Goal: Information Seeking & Learning: Learn about a topic

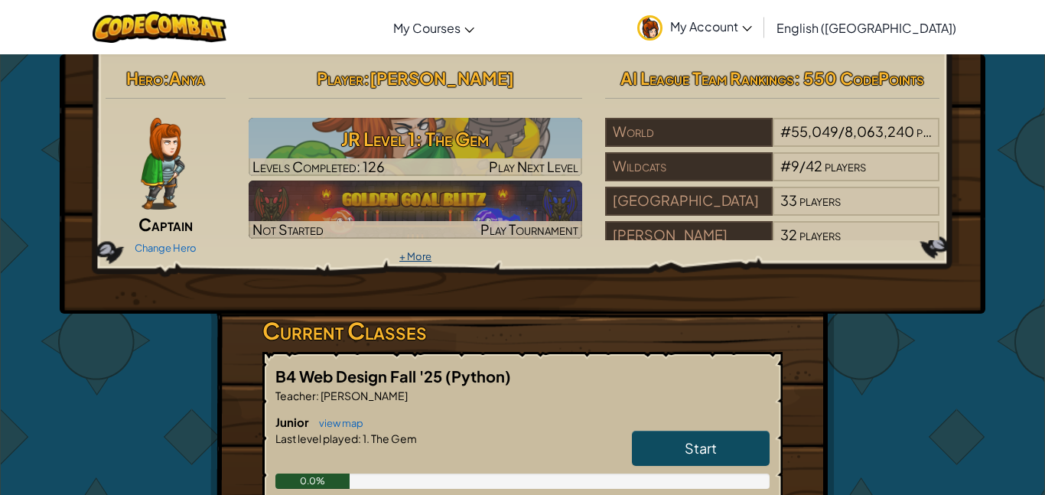
click at [418, 259] on link "+ More" at bounding box center [415, 256] width 32 height 12
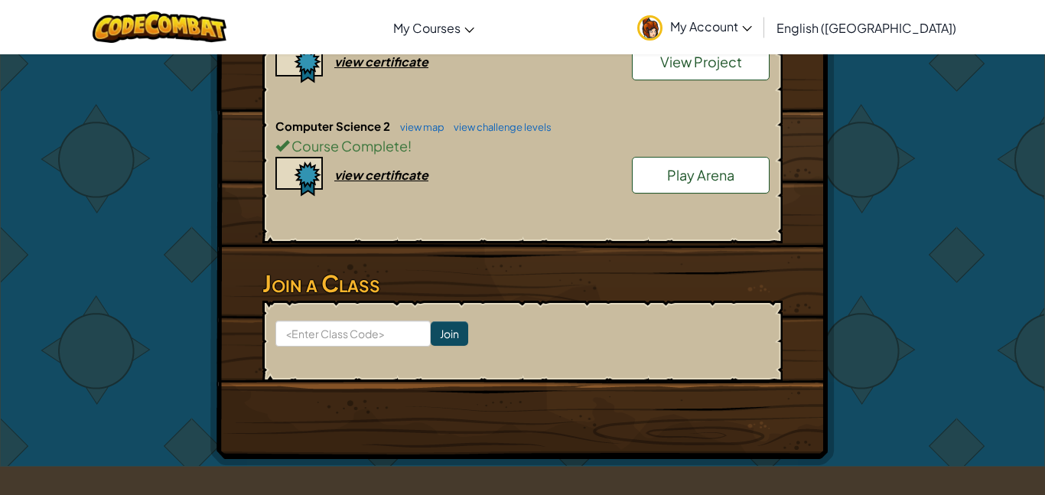
scroll to position [751, 0]
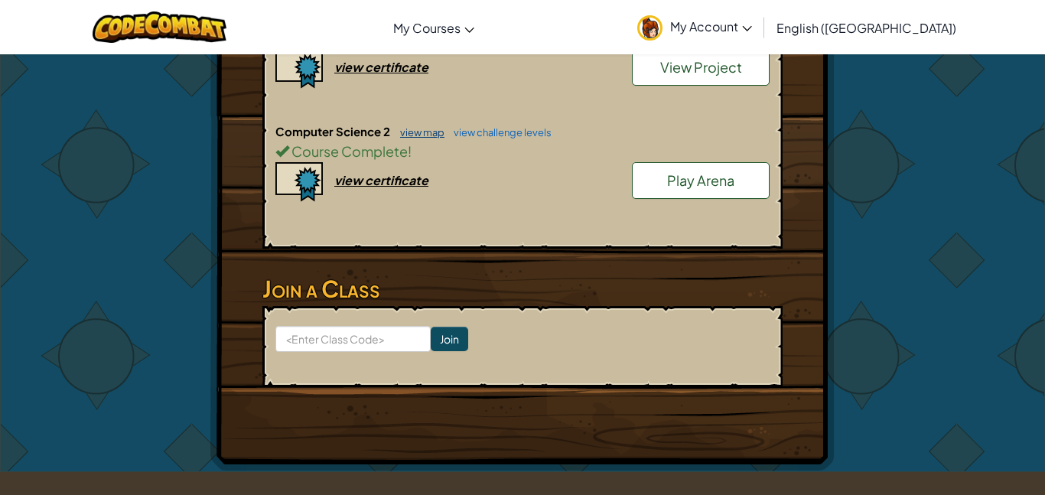
click at [416, 136] on link "view map" at bounding box center [418, 132] width 52 height 12
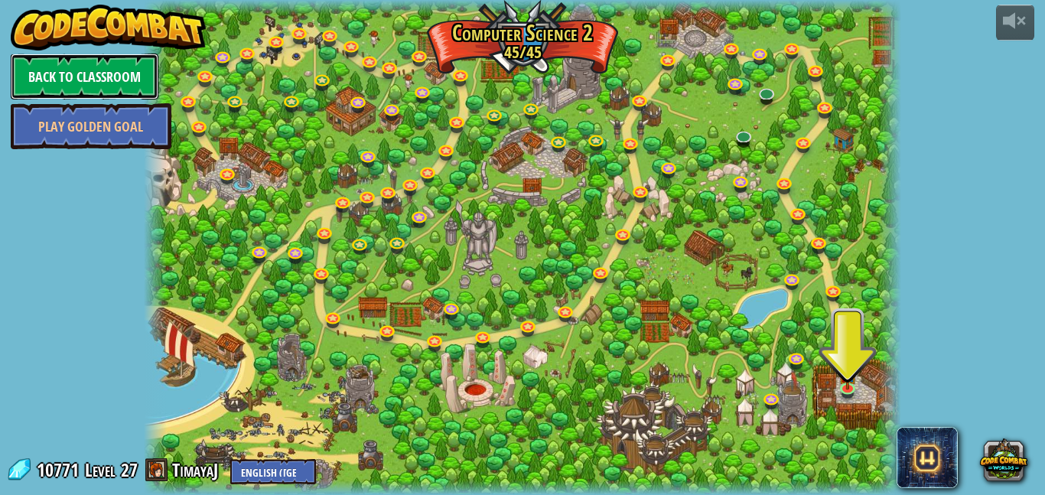
click at [93, 82] on link "Back to Classroom" at bounding box center [85, 77] width 148 height 46
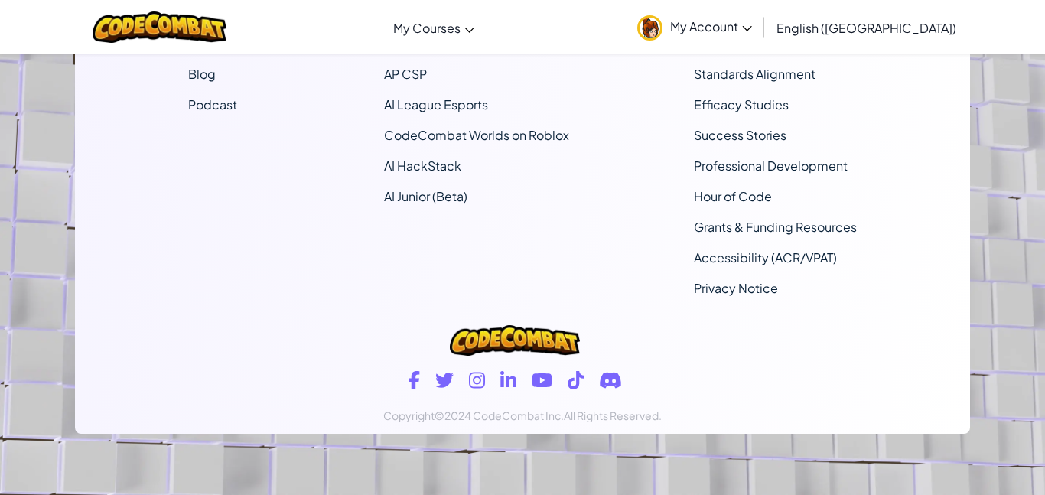
scroll to position [1484, 0]
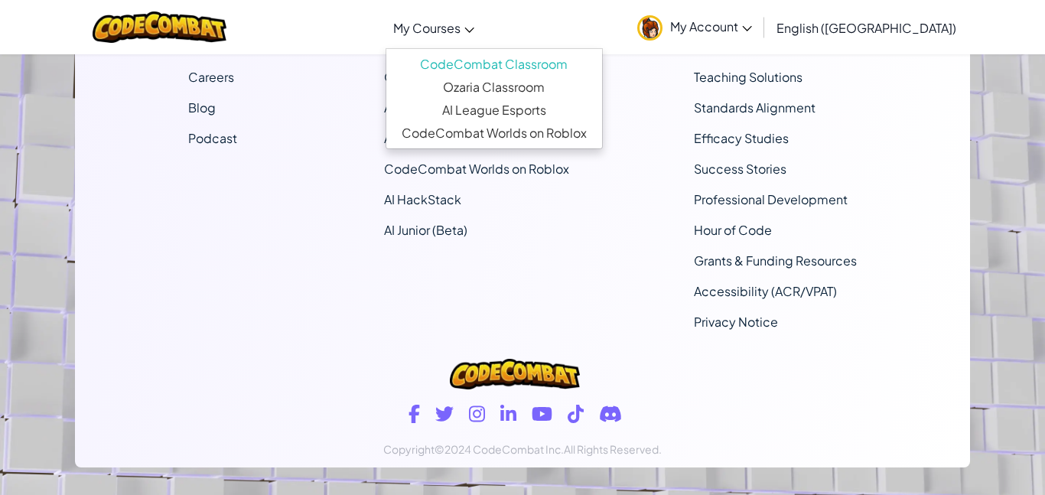
click at [482, 34] on link "My Courses" at bounding box center [434, 27] width 96 height 41
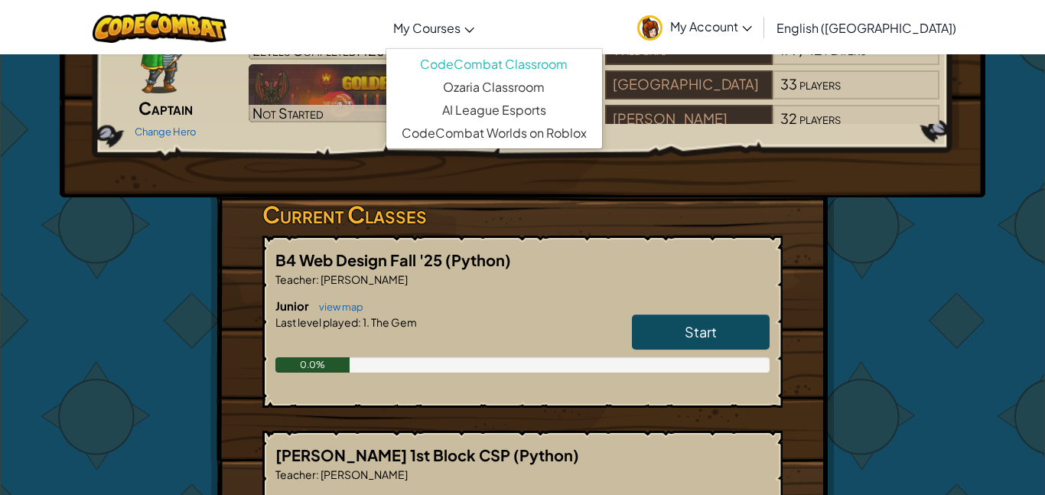
scroll to position [0, 0]
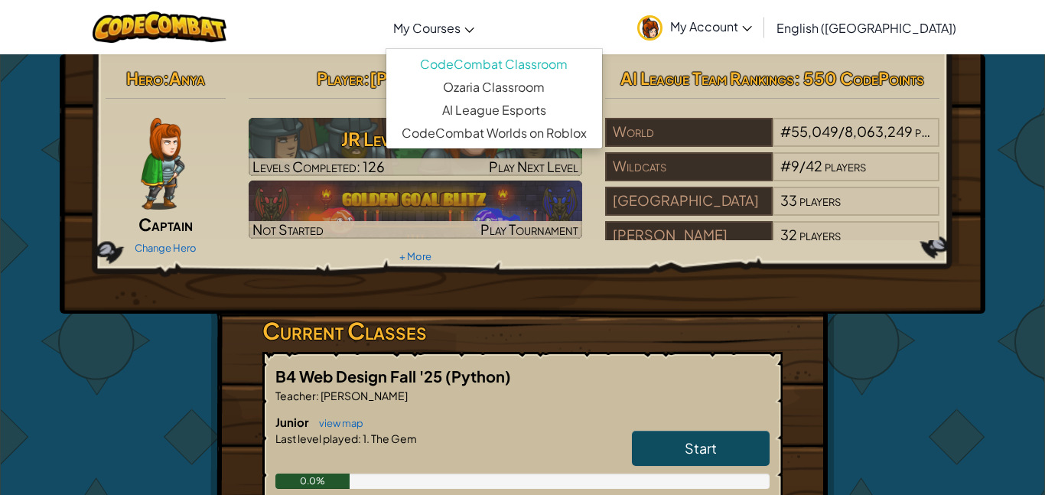
click at [904, 87] on span ": 550 CodePoints" at bounding box center [859, 77] width 130 height 21
